Goal: Download file/media

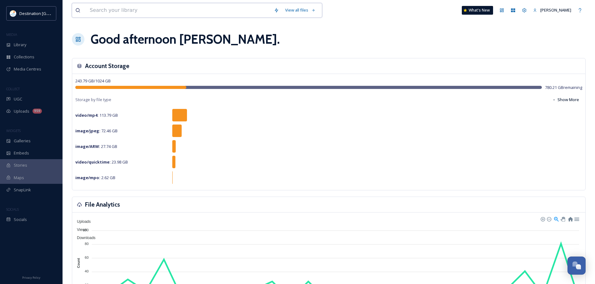
click at [116, 10] on input at bounding box center [179, 10] width 184 height 14
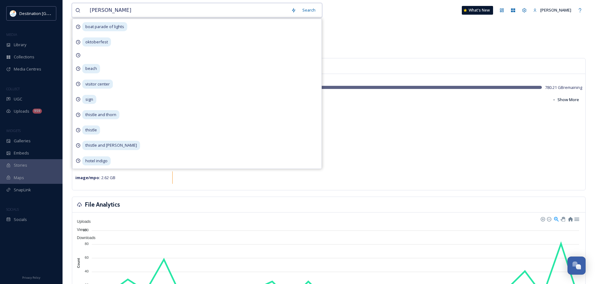
type input "indigo"
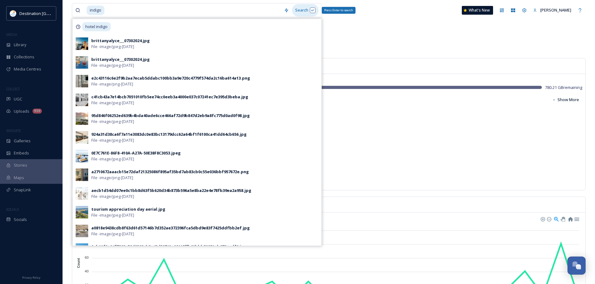
click at [303, 12] on div "Search Press Enter to search" at bounding box center [305, 10] width 27 height 12
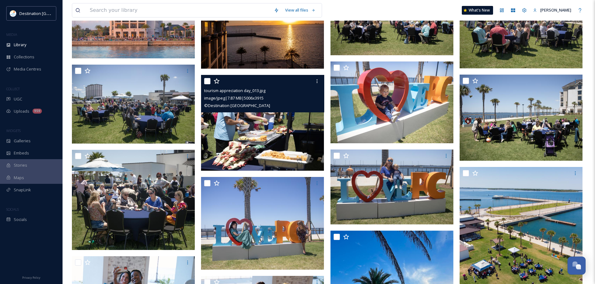
scroll to position [125, 0]
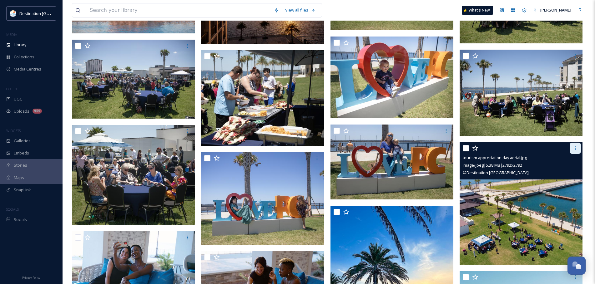
click at [578, 147] on div at bounding box center [574, 148] width 11 height 11
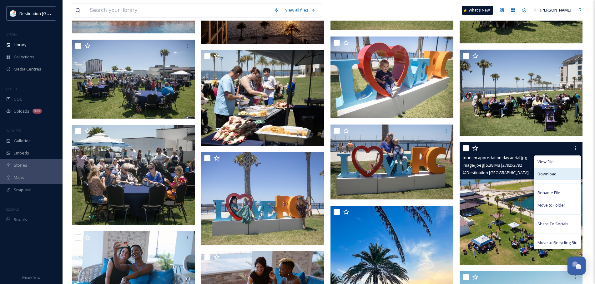
click at [545, 171] on span "Download" at bounding box center [546, 174] width 19 height 6
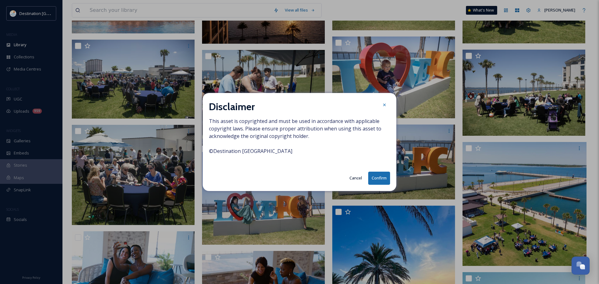
click at [383, 177] on button "Confirm" at bounding box center [379, 178] width 22 height 13
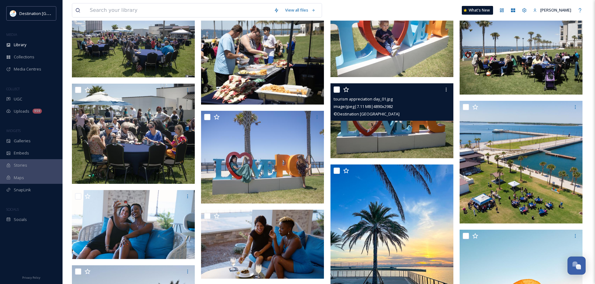
scroll to position [250, 0]
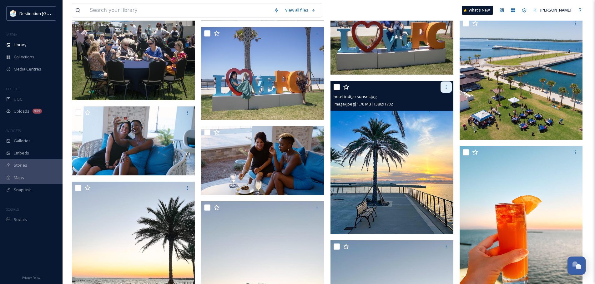
click at [447, 83] on div at bounding box center [445, 87] width 11 height 11
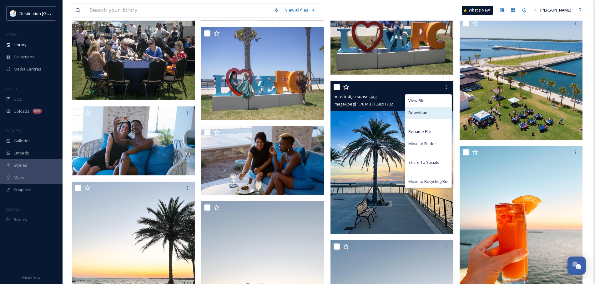
click at [425, 115] on span "Download" at bounding box center [417, 113] width 19 height 6
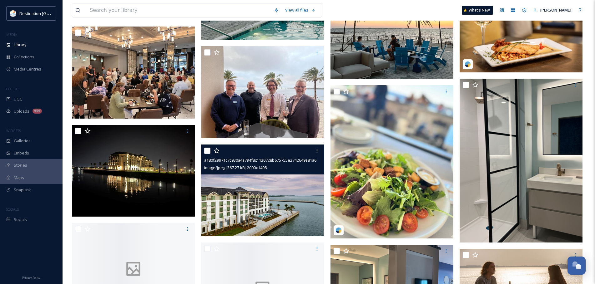
scroll to position [594, 0]
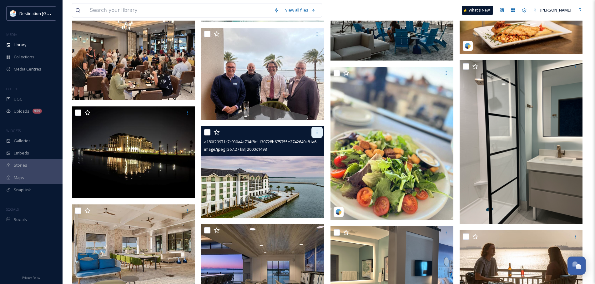
click at [316, 130] on icon at bounding box center [316, 132] width 5 height 5
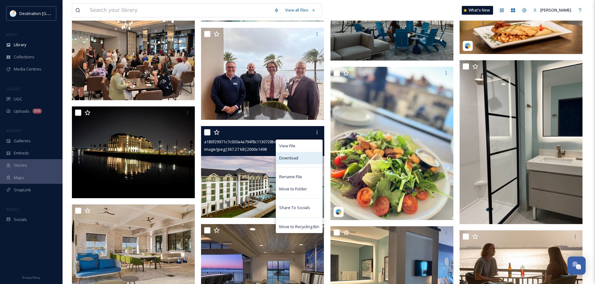
click at [310, 157] on div "Download" at bounding box center [299, 158] width 46 height 12
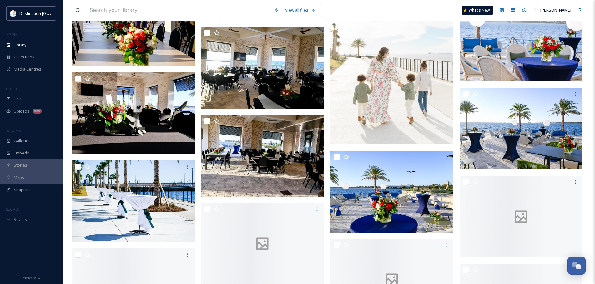
scroll to position [1250, 0]
